Goal: Communication & Community: Answer question/provide support

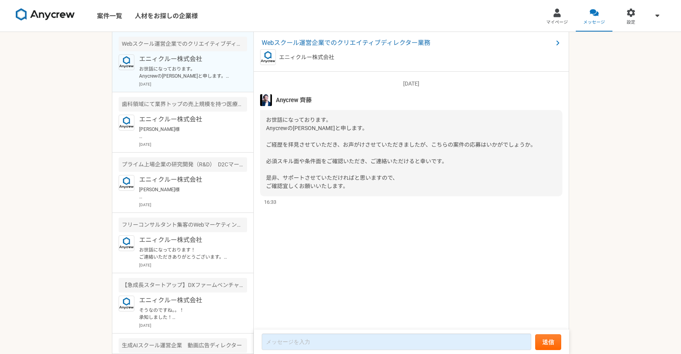
click at [299, 161] on span "お世話になっております。 Anycrewの[PERSON_NAME]と申します。 ご経歴を拝見させていただき、お声がけさせていただきましたが、こちらの案件の応…" at bounding box center [401, 153] width 270 height 73
click at [267, 144] on span "お世話になっております。 Anycrewの[PERSON_NAME]と申します。 ご経歴を拝見させていただき、お声がけさせていただきましたが、こちらの案件の応…" at bounding box center [401, 153] width 270 height 73
drag, startPoint x: 267, startPoint y: 144, endPoint x: 339, endPoint y: 148, distance: 72.3
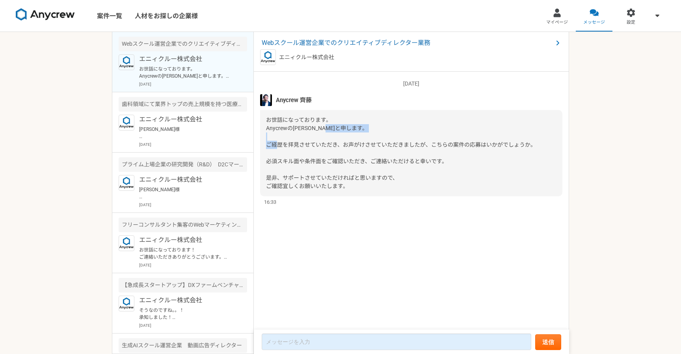
click at [339, 148] on div "お世話になっております。 Anycrewの[PERSON_NAME]と申します。 ご経歴を拝見させていただき、お声がけさせていただきましたが、こちらの案件の応…" at bounding box center [411, 153] width 302 height 86
click at [346, 121] on div "お世話になっております。 Anycrewの[PERSON_NAME]と申します。 ご経歴を拝見させていただき、お声がけさせていただきましたが、こちらの案件の応…" at bounding box center [411, 153] width 302 height 86
click at [376, 41] on span "Webスクール運営企業でのクリエイティブディレクター業務" at bounding box center [407, 42] width 291 height 9
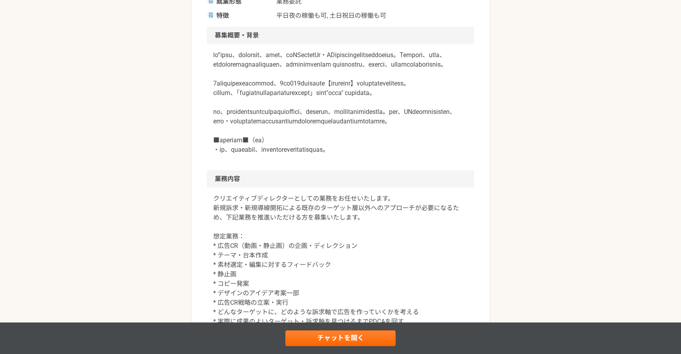
scroll to position [211, 0]
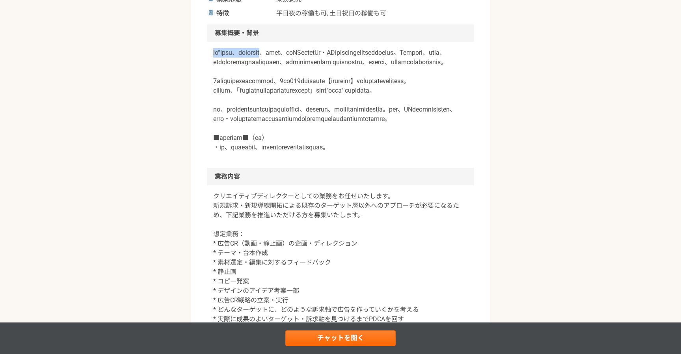
drag, startPoint x: 209, startPoint y: 54, endPoint x: 311, endPoint y: 54, distance: 102.1
click at [311, 54] on div at bounding box center [340, 105] width 267 height 126
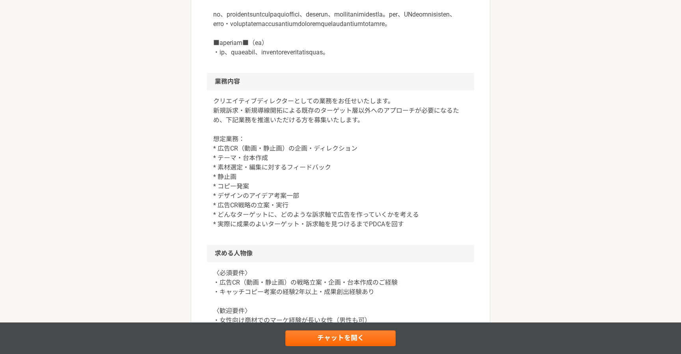
scroll to position [306, 0]
copy p "ひと”を起点に、日本の[PERSON_NAME]を拓く"
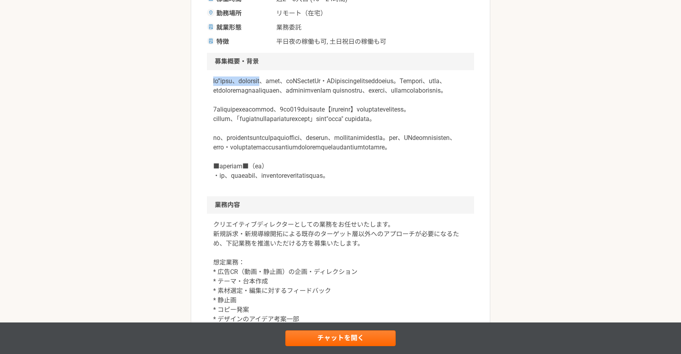
scroll to position [135, 0]
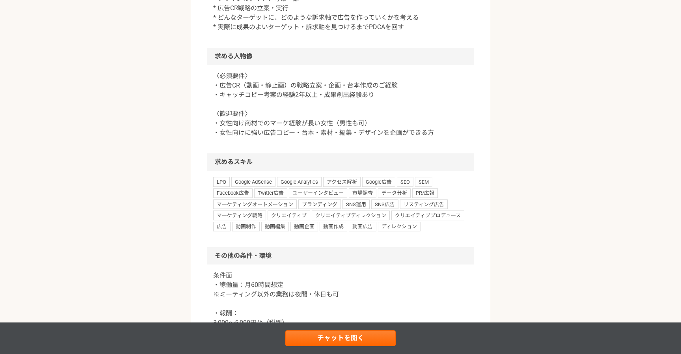
scroll to position [500, 0]
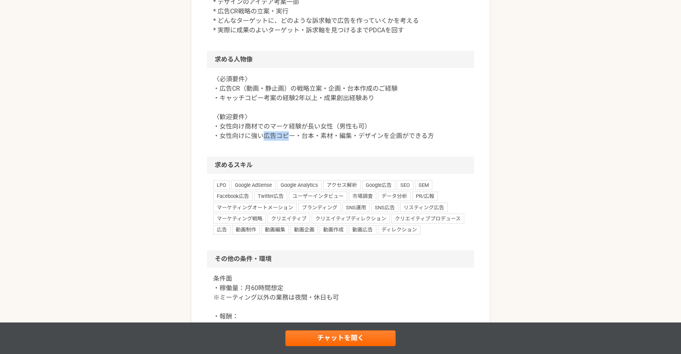
drag, startPoint x: 290, startPoint y: 194, endPoint x: 262, endPoint y: 191, distance: 27.7
click at [262, 141] on p "〈必須要件〉 ・広告CR（動画・静止画）の戦略立案・企画・台本作成のご経験 ・キャッチコピー考案の経験2年以上・成果創出経験あり 〈歓迎要件〉 ・女性向け商材…" at bounding box center [340, 108] width 255 height 66
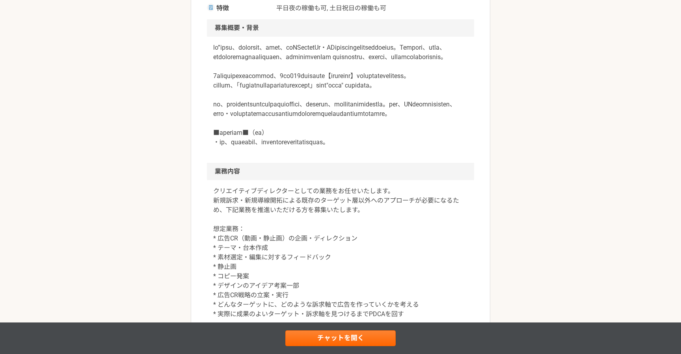
scroll to position [211, 0]
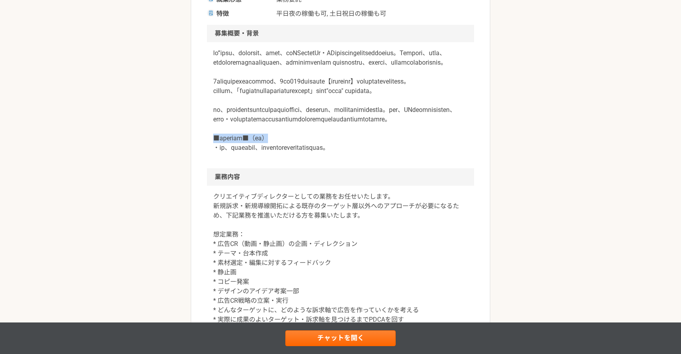
drag, startPoint x: 296, startPoint y: 191, endPoint x: 211, endPoint y: 192, distance: 84.8
click at [211, 168] on div at bounding box center [340, 105] width 267 height 126
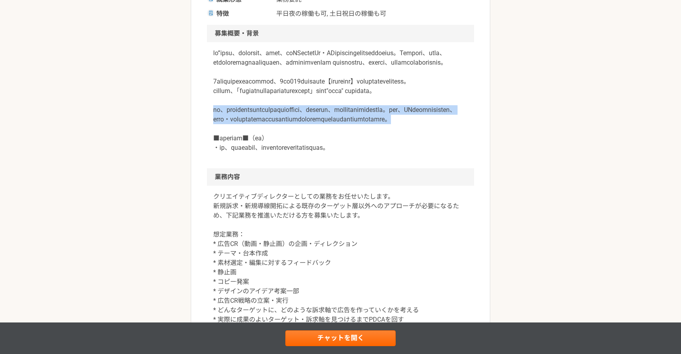
drag, startPoint x: 209, startPoint y: 149, endPoint x: 278, endPoint y: 172, distance: 72.3
click at [278, 168] on div at bounding box center [340, 105] width 267 height 126
click at [278, 153] on p at bounding box center [340, 101] width 255 height 104
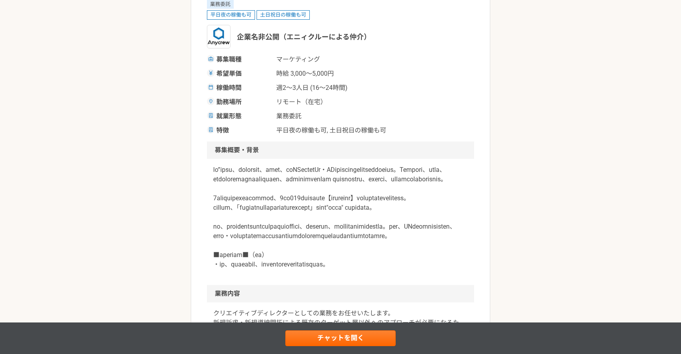
scroll to position [102, 0]
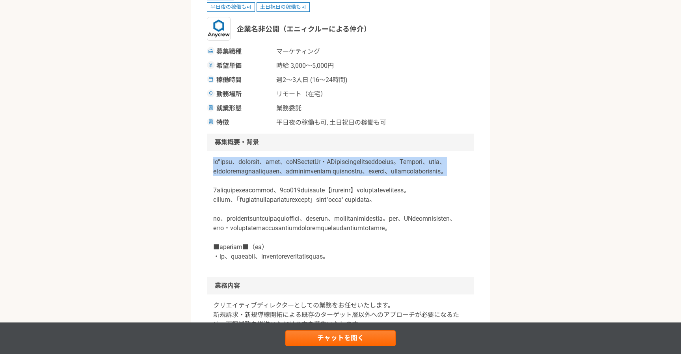
drag, startPoint x: 321, startPoint y: 192, endPoint x: 213, endPoint y: 164, distance: 112.1
click at [213, 164] on div at bounding box center [340, 214] width 267 height 126
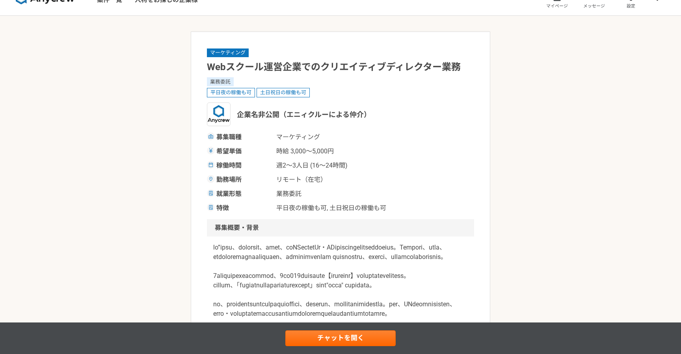
scroll to position [14, 0]
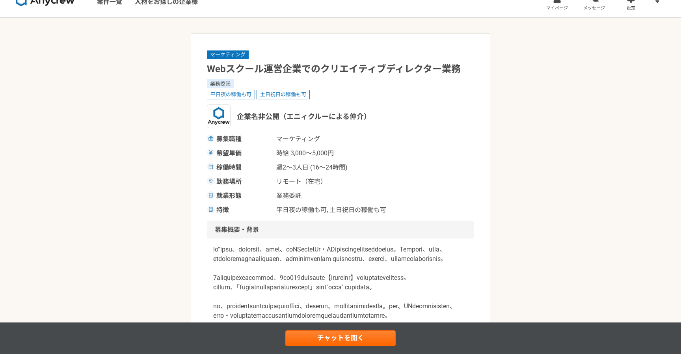
click at [312, 75] on h1 "Webスクール運営企業でのクリエイティブディレクター業務" at bounding box center [340, 69] width 267 height 14
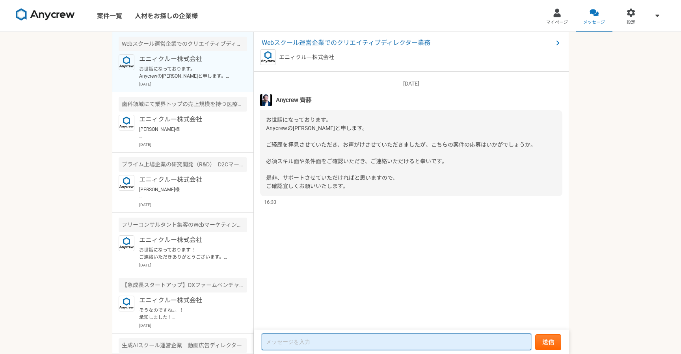
click at [287, 340] on textarea at bounding box center [397, 342] width 270 height 17
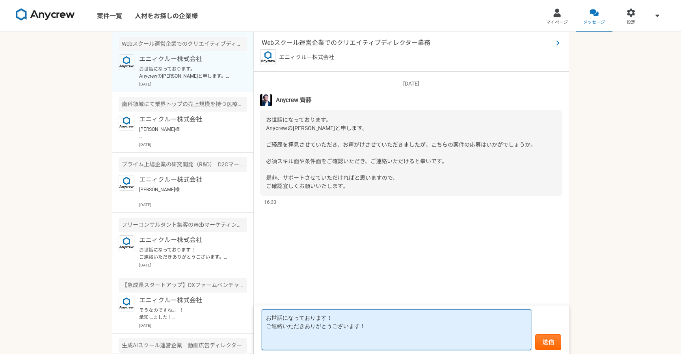
type textarea "お世話になっております！ ご連絡いただきありがとうございます！"
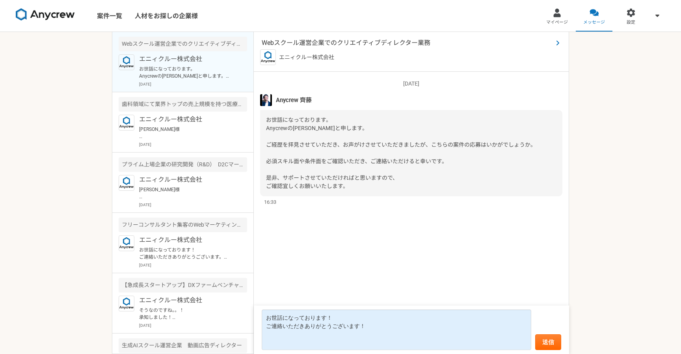
click at [377, 42] on span "Webスクール運営企業でのクリエイティブディレクター業務" at bounding box center [407, 42] width 291 height 9
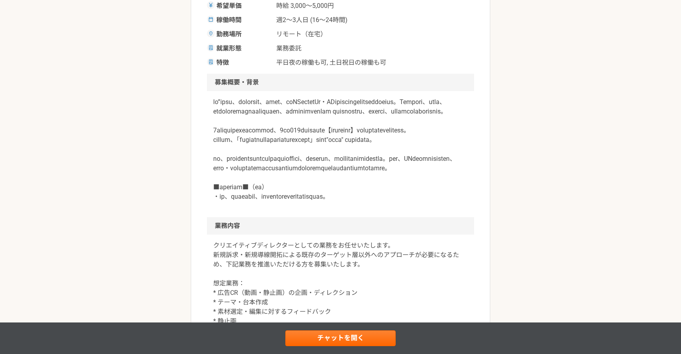
scroll to position [164, 0]
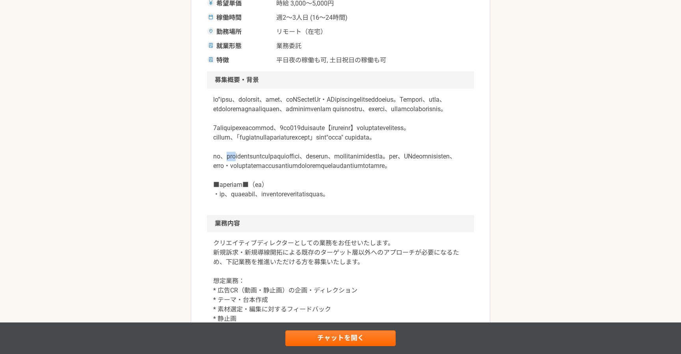
drag, startPoint x: 234, startPoint y: 195, endPoint x: 252, endPoint y: 195, distance: 18.1
click at [252, 195] on p at bounding box center [340, 147] width 255 height 104
drag, startPoint x: 252, startPoint y: 195, endPoint x: 230, endPoint y: 193, distance: 21.8
click at [230, 193] on p at bounding box center [340, 147] width 255 height 104
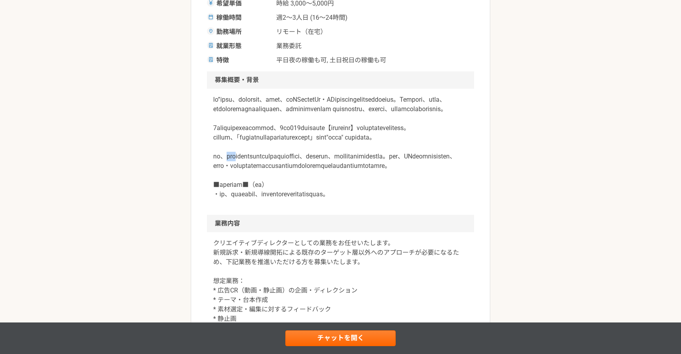
click at [230, 193] on p at bounding box center [340, 147] width 255 height 104
drag, startPoint x: 230, startPoint y: 193, endPoint x: 250, endPoint y: 193, distance: 20.1
click at [250, 193] on p at bounding box center [340, 147] width 255 height 104
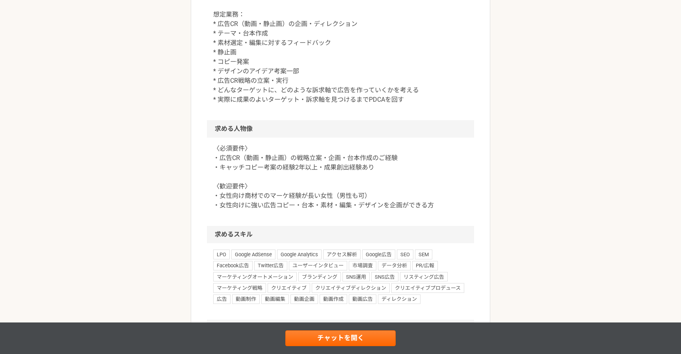
scroll to position [536, 0]
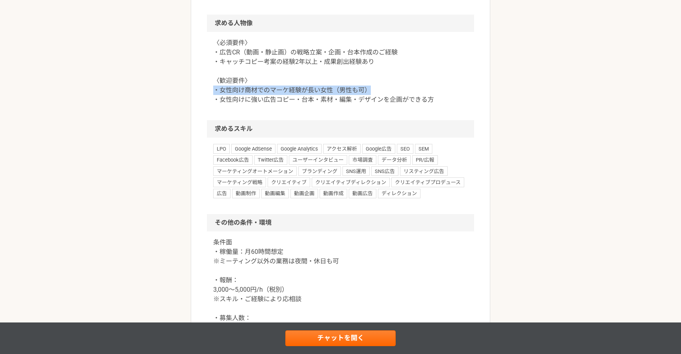
drag, startPoint x: 378, startPoint y: 147, endPoint x: 208, endPoint y: 149, distance: 169.6
click at [208, 120] on div "〈必須要件〉 ・広告CR（動画・静止画）の戦略立案・企画・台本作成のご経験 ・キャッチコピー考案の経験2年以上・成果創出経験あり 〈歓迎要件〉 ・女性向け商材…" at bounding box center [340, 76] width 267 height 88
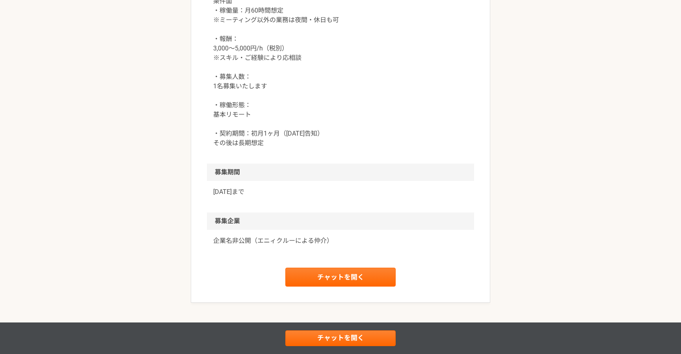
scroll to position [779, 0]
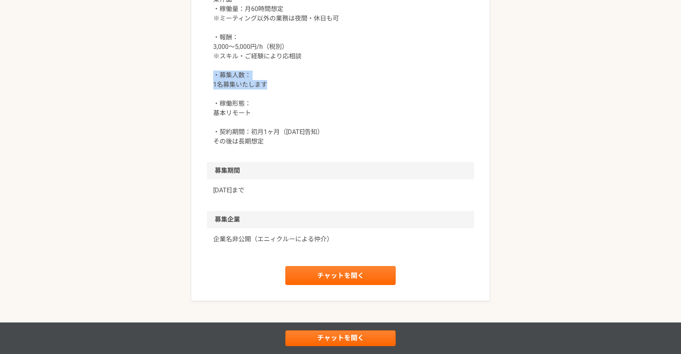
drag, startPoint x: 213, startPoint y: 136, endPoint x: 276, endPoint y: 141, distance: 64.1
click at [276, 141] on div "条件面 ・稼働量：月60時間想定 ※ミーティング以外の業務は夜間・休日も可 ・報酬： 3,000〜5,000円/h（税別） ※スキル・ご経験により応相談 ・募…" at bounding box center [340, 76] width 267 height 174
click at [276, 141] on p "条件面 ・稼働量：月60時間想定 ※ミーティング以外の業務は夜間・休日も可 ・報酬： 3,000〜5,000円/h（税別） ※スキル・ご経験により応相談 ・募…" at bounding box center [340, 70] width 255 height 151
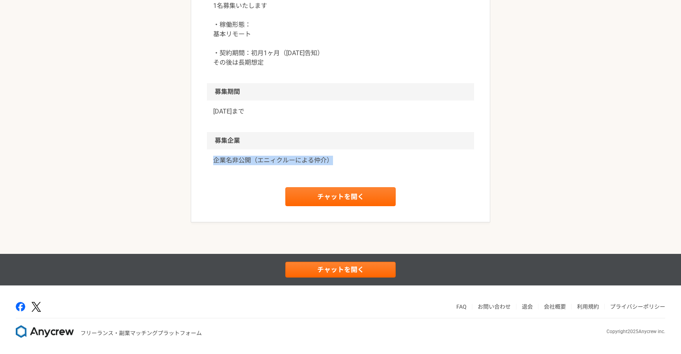
drag, startPoint x: 329, startPoint y: 159, endPoint x: 318, endPoint y: 166, distance: 13.3
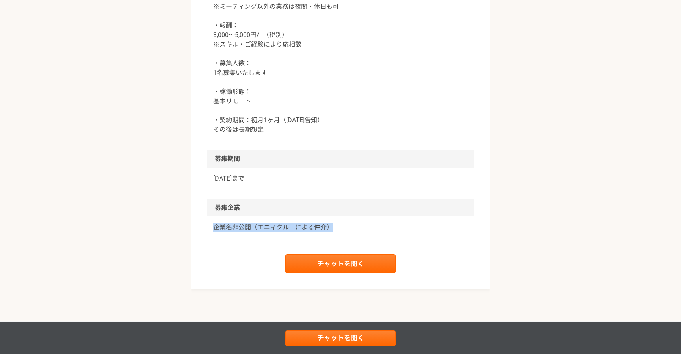
scroll to position [778, 0]
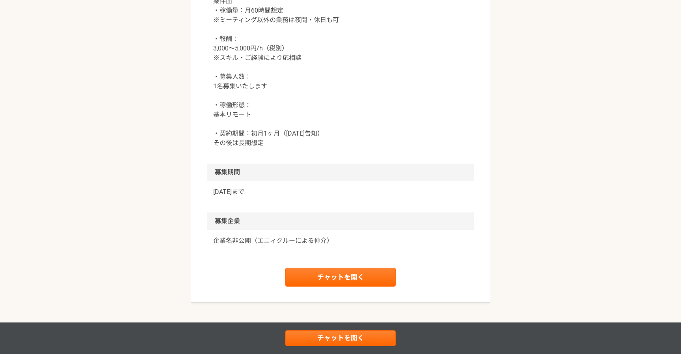
click at [273, 164] on div "条件面 ・稼働量：月60時間想定 ※ミーティング以外の業務は夜間・休日も可 ・報酬： 3,000〜5,000円/h（税別） ※スキル・ご経験により応相談 ・募…" at bounding box center [340, 77] width 267 height 174
drag, startPoint x: 272, startPoint y: 197, endPoint x: 202, endPoint y: 190, distance: 70.9
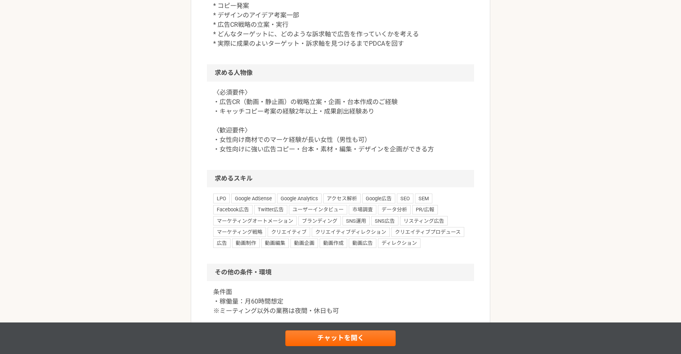
scroll to position [486, 0]
click at [376, 155] on p "〈必須要件〉 ・広告CR（動画・静止画）の戦略立案・企画・台本作成のご経験 ・キャッチコピー考案の経験2年以上・成果創出経験あり 〈歓迎要件〉 ・女性向け商材…" at bounding box center [340, 122] width 255 height 66
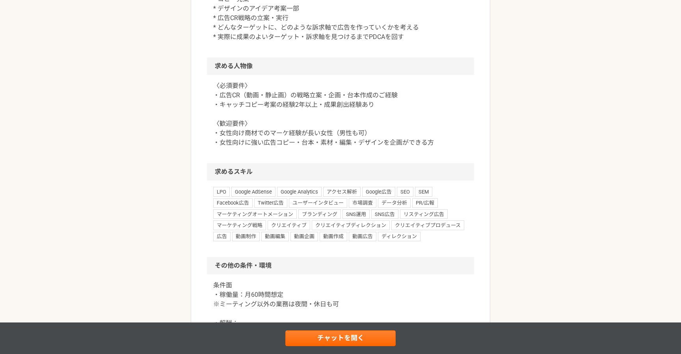
scroll to position [500, 0]
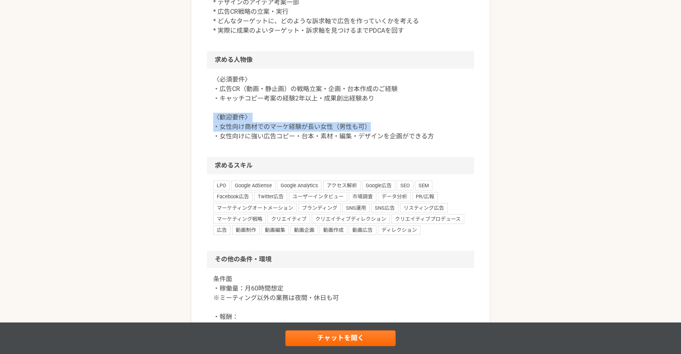
drag, startPoint x: 377, startPoint y: 179, endPoint x: 209, endPoint y: 175, distance: 168.8
click at [209, 157] on div "〈必須要件〉 ・広告CR（動画・静止画）の戦略立案・企画・台本作成のご経験 ・キャッチコピー考案の経験2年以上・成果創出経験あり 〈歓迎要件〉 ・女性向け商材…" at bounding box center [340, 113] width 267 height 88
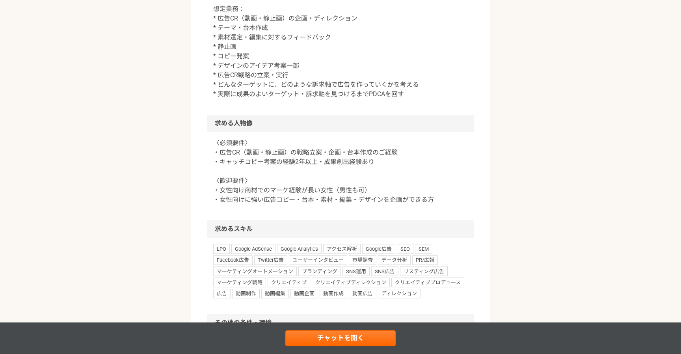
scroll to position [435, 0]
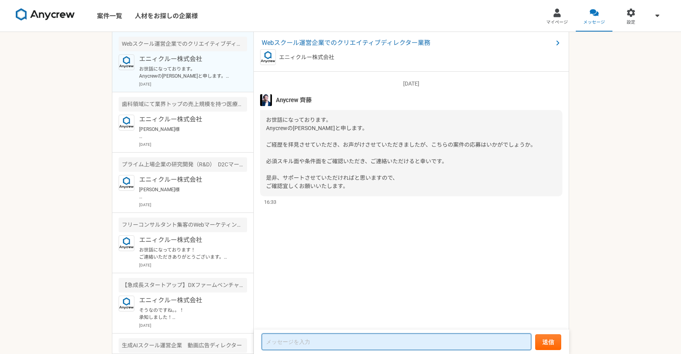
click at [294, 345] on textarea at bounding box center [397, 342] width 270 height 17
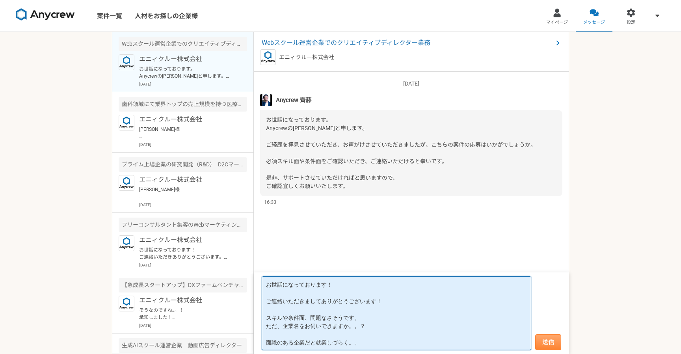
type textarea "お世話になっております！ ご連絡いただきましてありがとうございます！ スキルや条件面、問題なさそうです。 ただ、企業名をお伺いできますか。。？ 面識のある企業…"
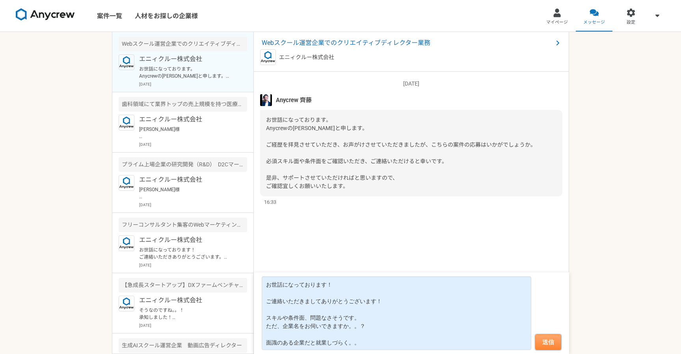
click at [542, 337] on button "送信" at bounding box center [549, 342] width 26 height 16
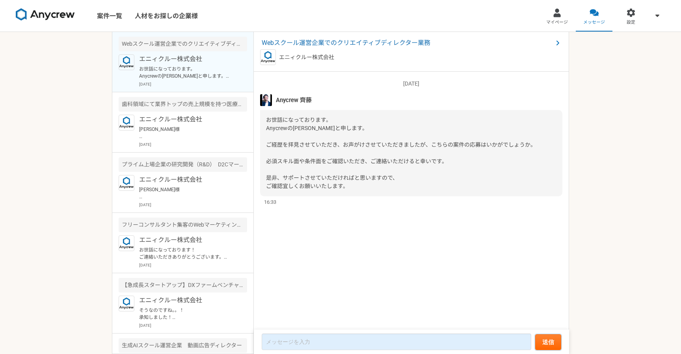
scroll to position [15, 0]
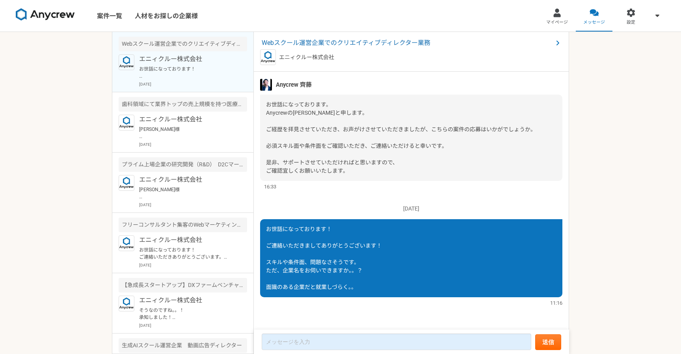
click at [358, 191] on div "[DATE] [PERSON_NAME]になっております。 Anycrewの[PERSON_NAME]と申します。 ご経歴を拝見させていただき、お声がけさせて…" at bounding box center [411, 201] width 315 height 259
click at [54, 106] on div "案件一覧 人材をお探しの企業様 マイページ メッセージ 設定 Webスクール運営企業でのクリエイティブディレクター業務 エニィクルー株式会社 お世話になってお…" at bounding box center [340, 177] width 681 height 354
